Goal: Information Seeking & Learning: Learn about a topic

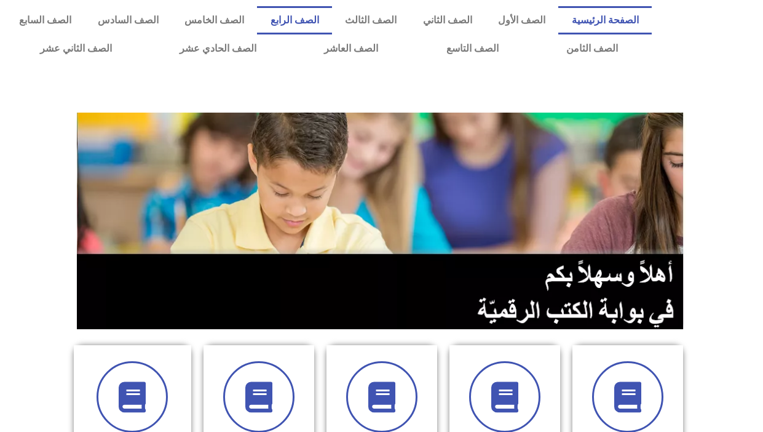
click at [310, 14] on link "الصف الرابع" at bounding box center [294, 20] width 74 height 28
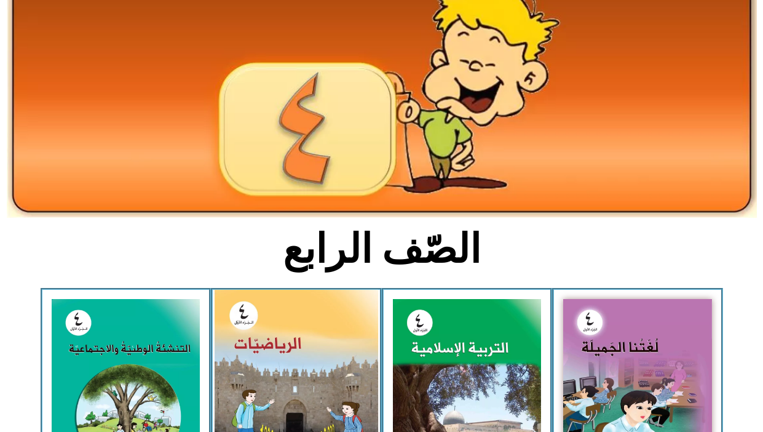
scroll to position [307, 0]
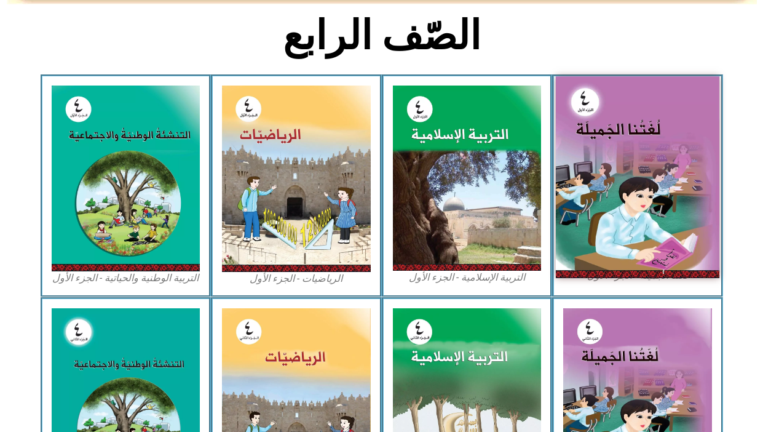
click at [679, 163] on img at bounding box center [638, 176] width 164 height 201
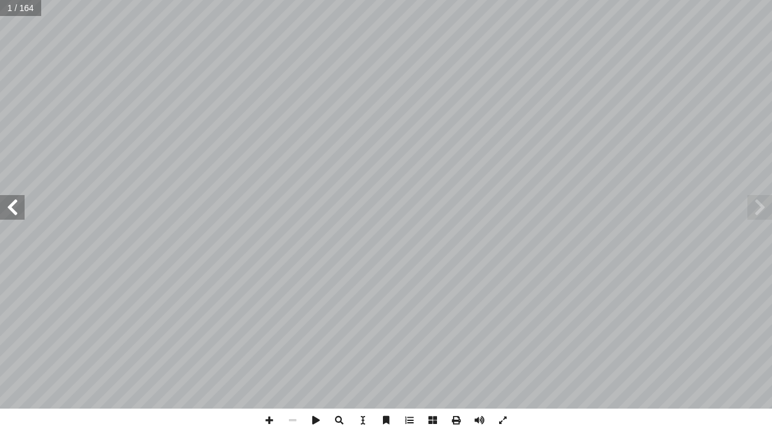
click at [10, 14] on input "text" at bounding box center [20, 8] width 41 height 16
type input "**"
click at [18, 207] on span at bounding box center [12, 207] width 25 height 25
click at [11, 215] on span at bounding box center [12, 207] width 25 height 25
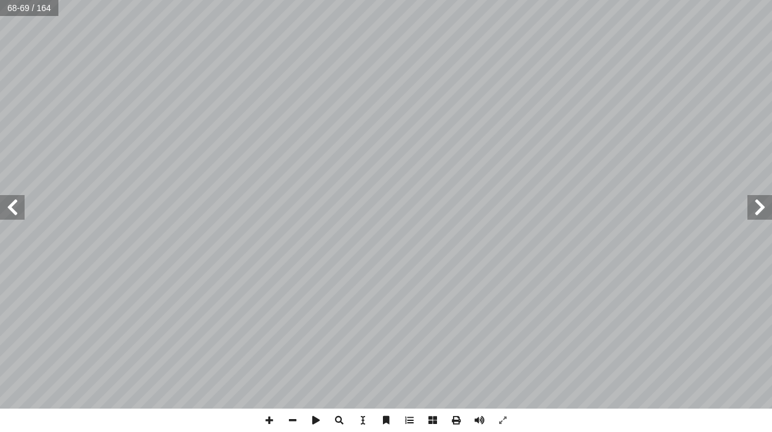
click at [760, 217] on span at bounding box center [759, 207] width 25 height 25
